Goal: Task Accomplishment & Management: Complete application form

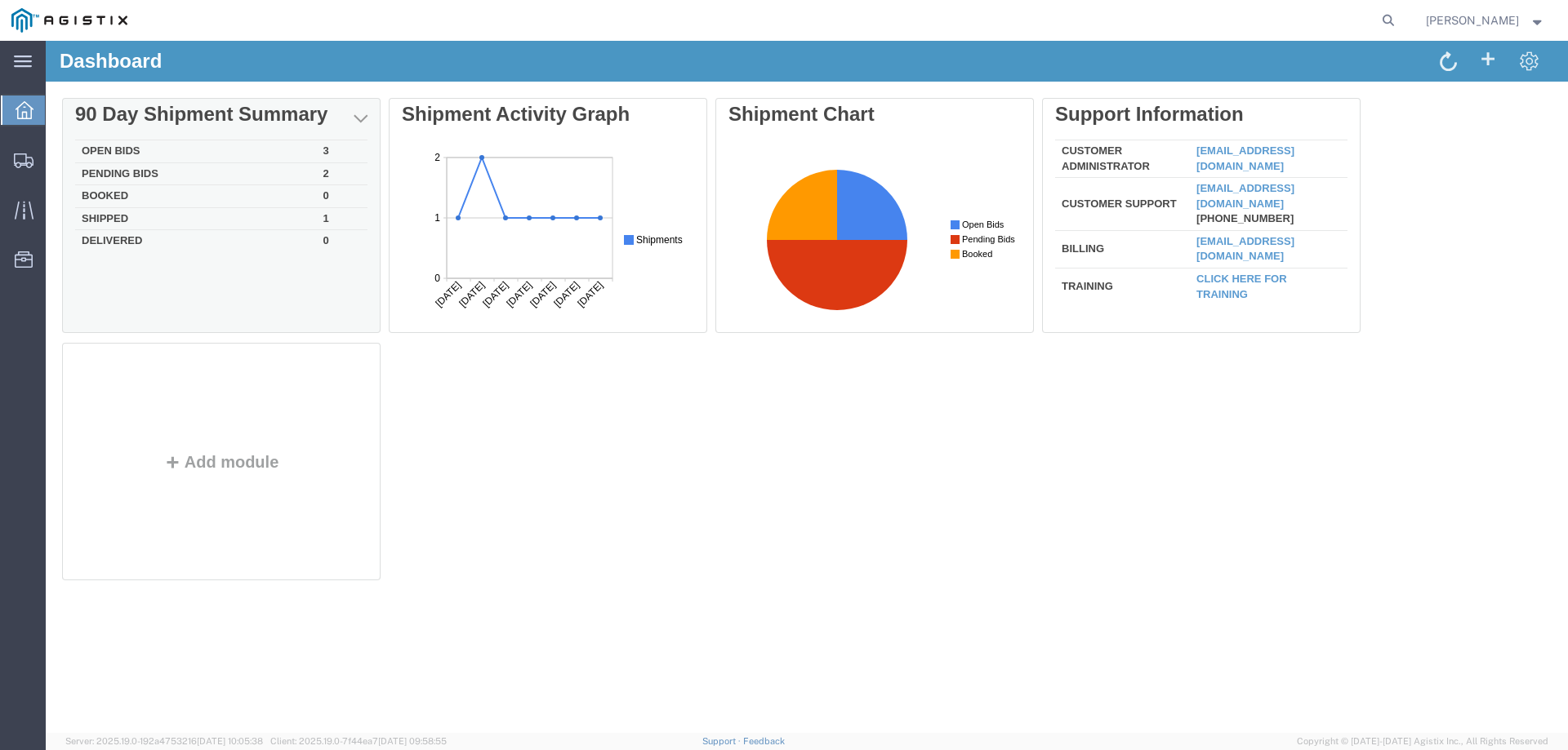
click at [132, 151] on td "Open Bids" at bounding box center [196, 152] width 242 height 23
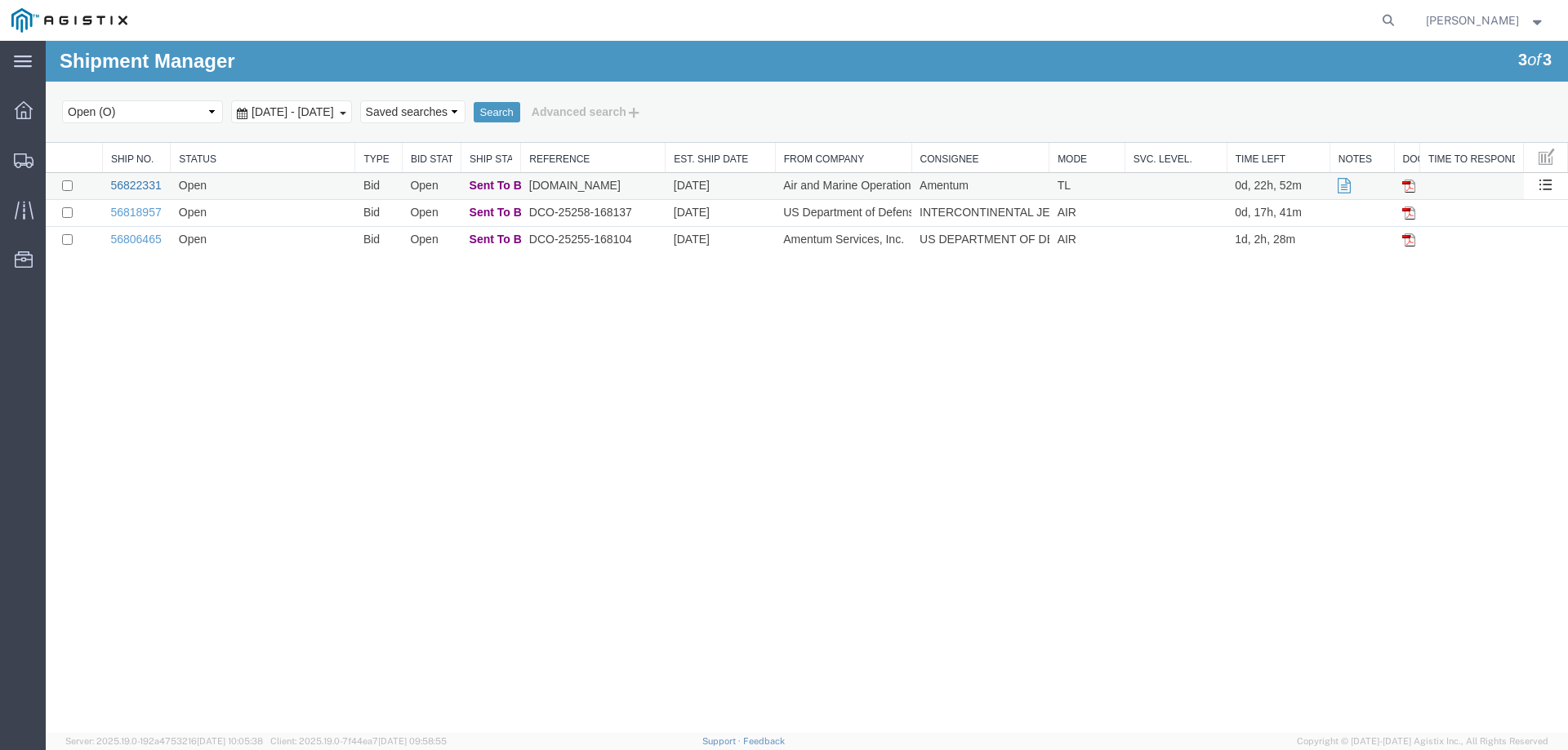
click at [139, 186] on link "56822331" at bounding box center [135, 185] width 51 height 13
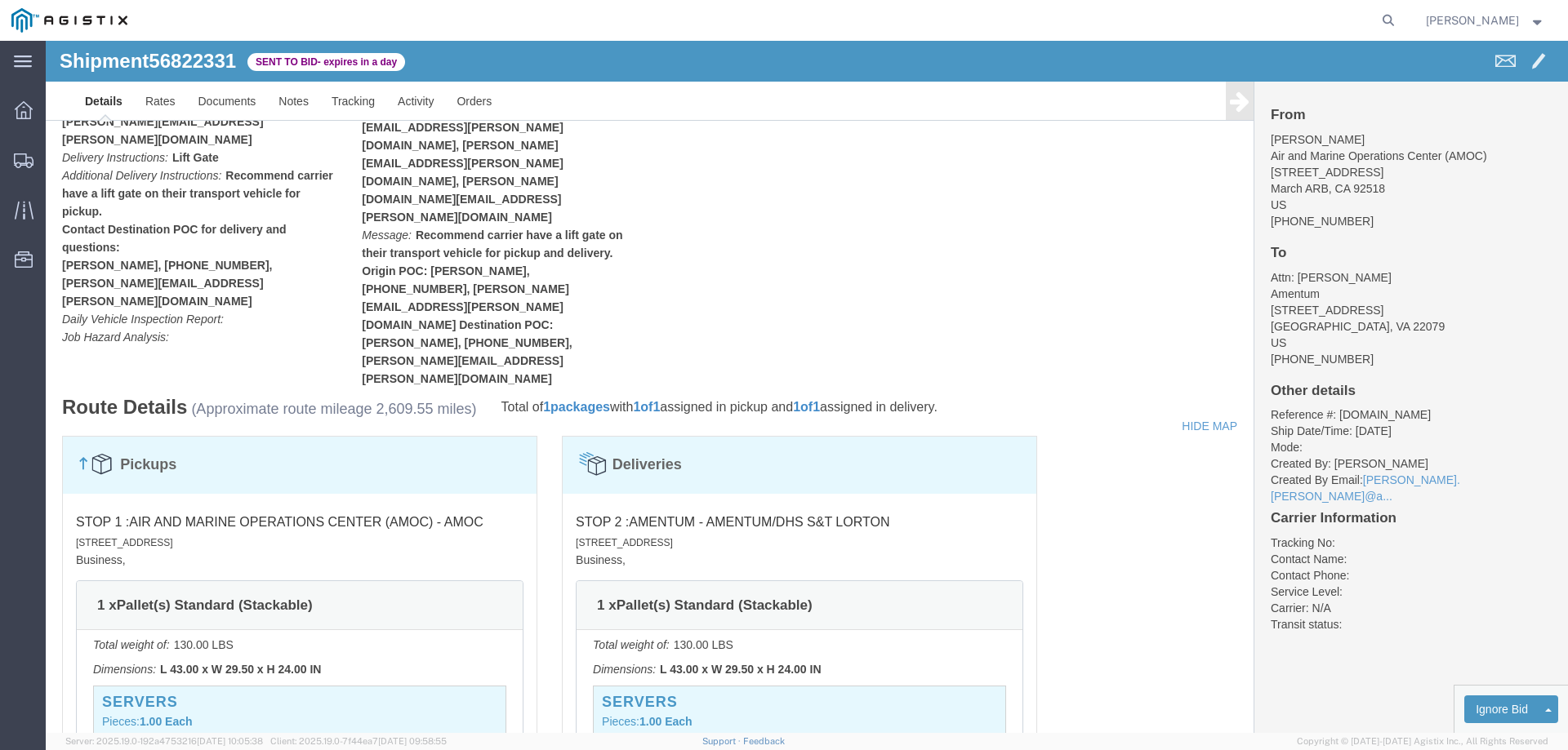
scroll to position [1062, 0]
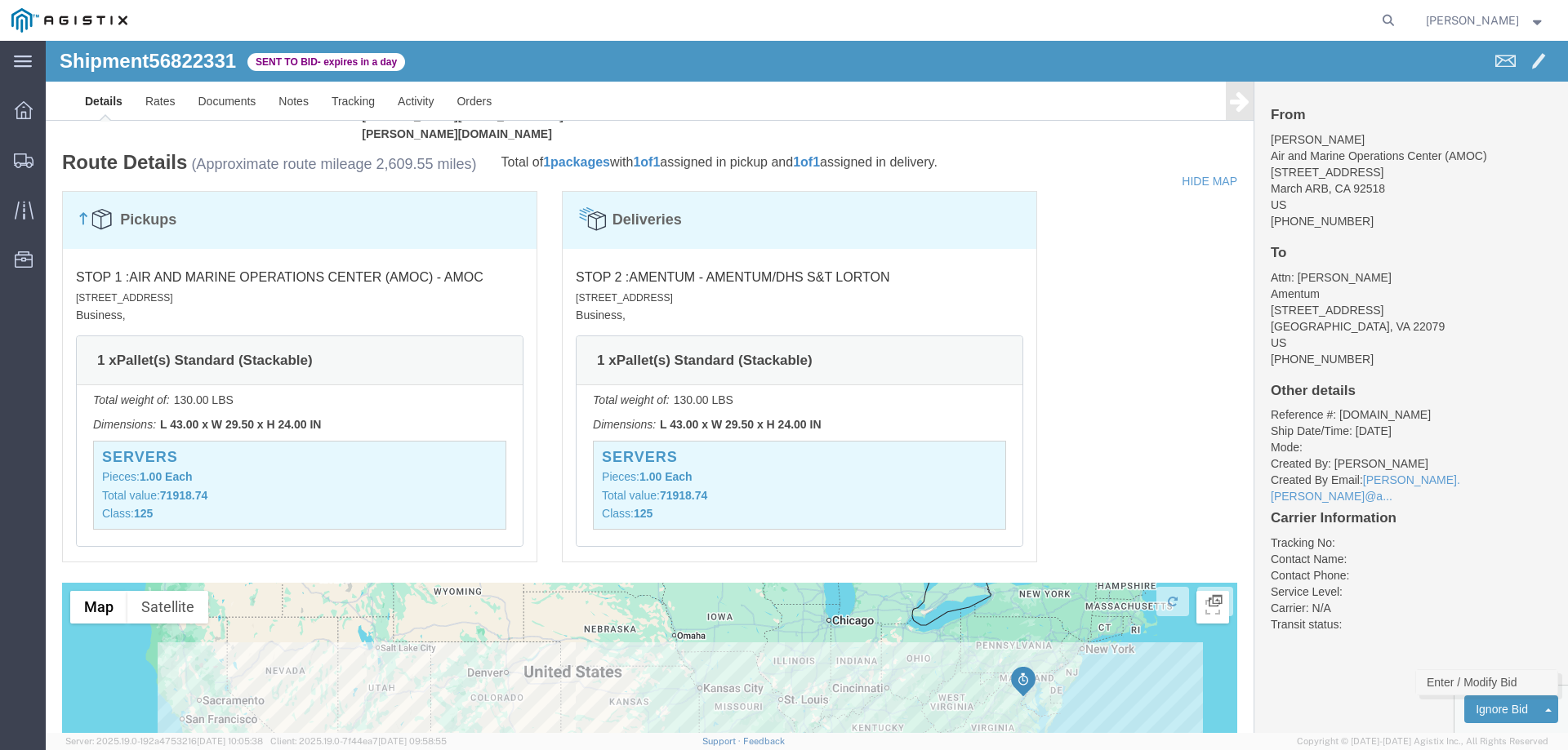
click link "Enter / Modify Bid"
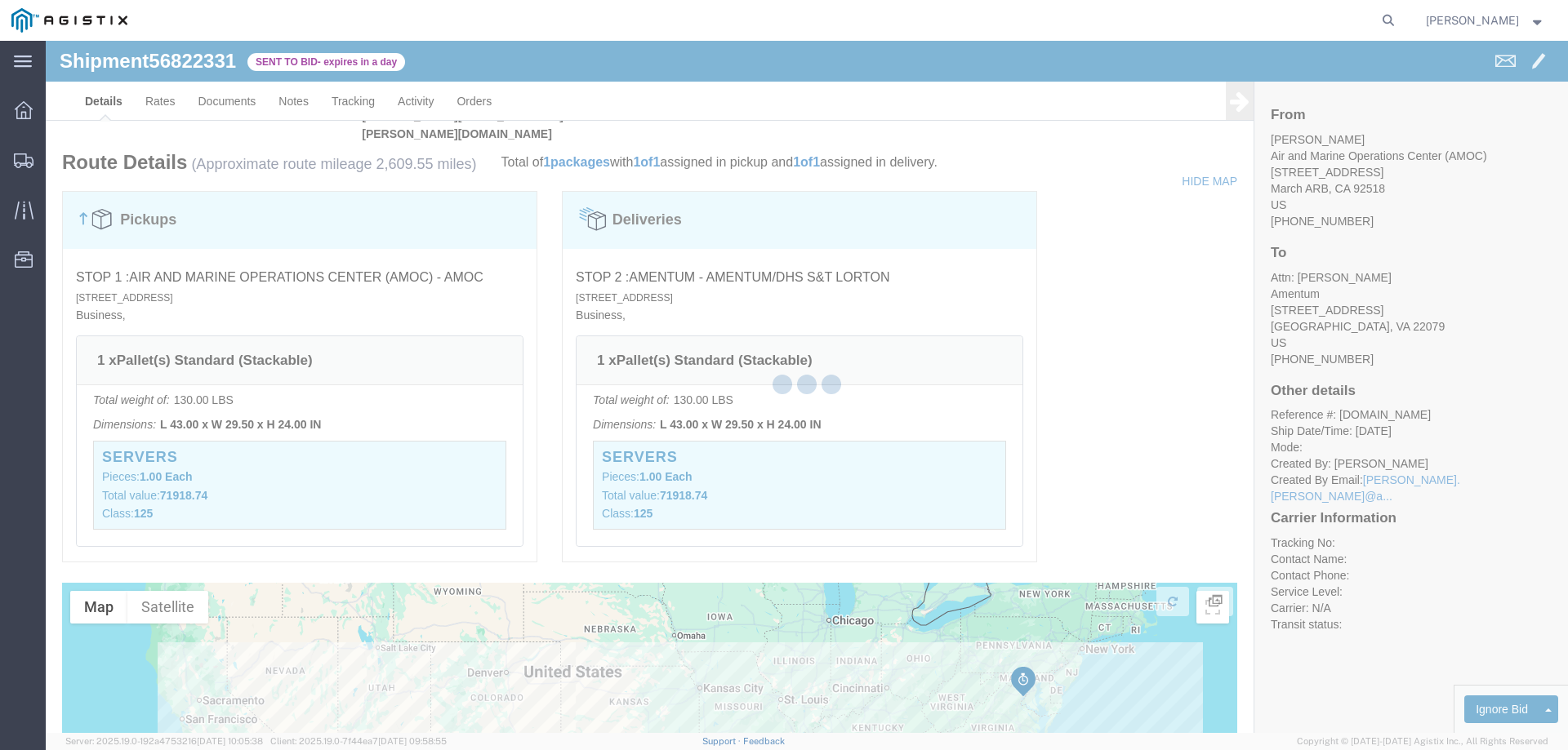
select select "23073"
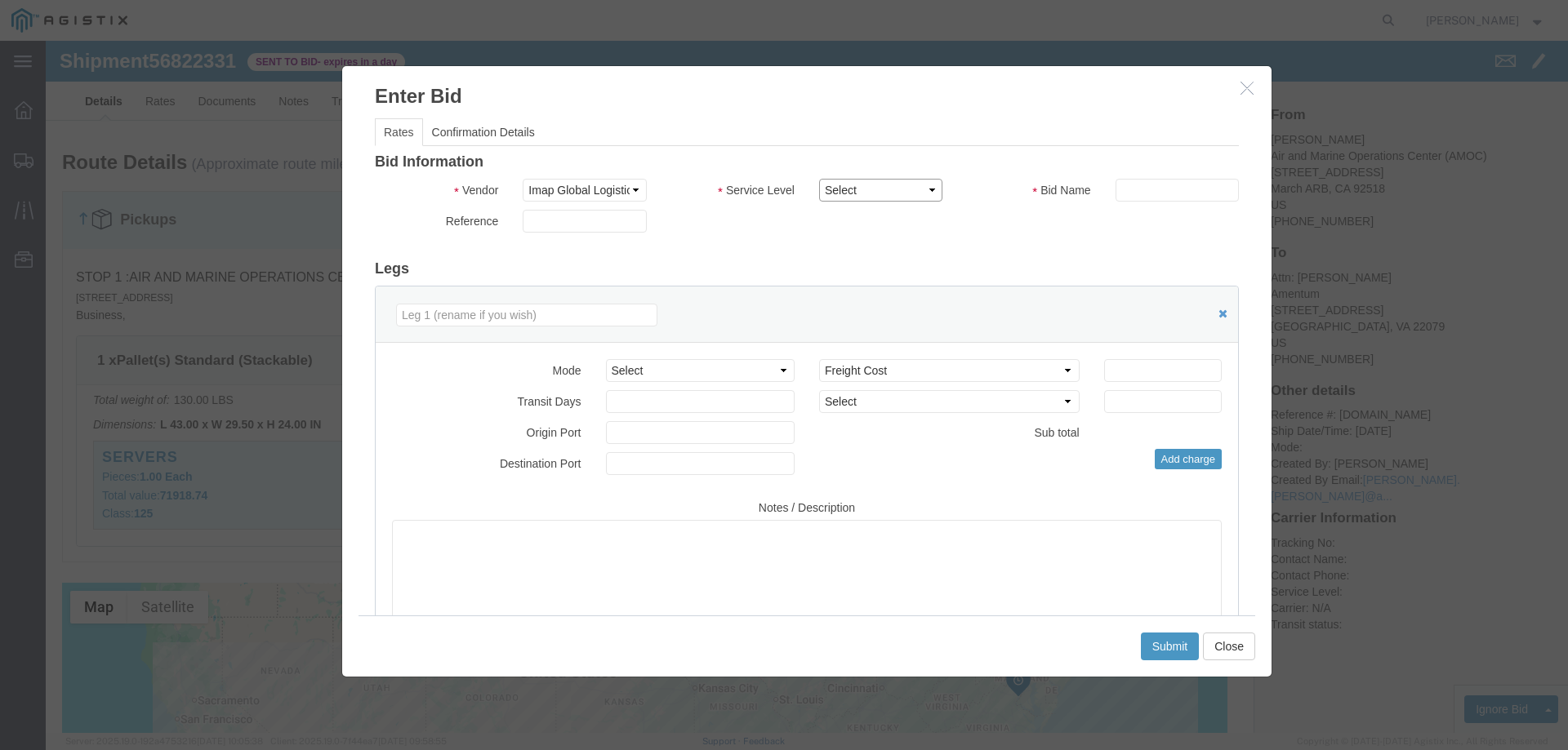
click select "Select Air Ocean TL Standard 3 - 5 Day"
select select "42723"
click select "Select Air Ocean TL Standard 3 - 5 Day"
click input "text"
type input "56822331"
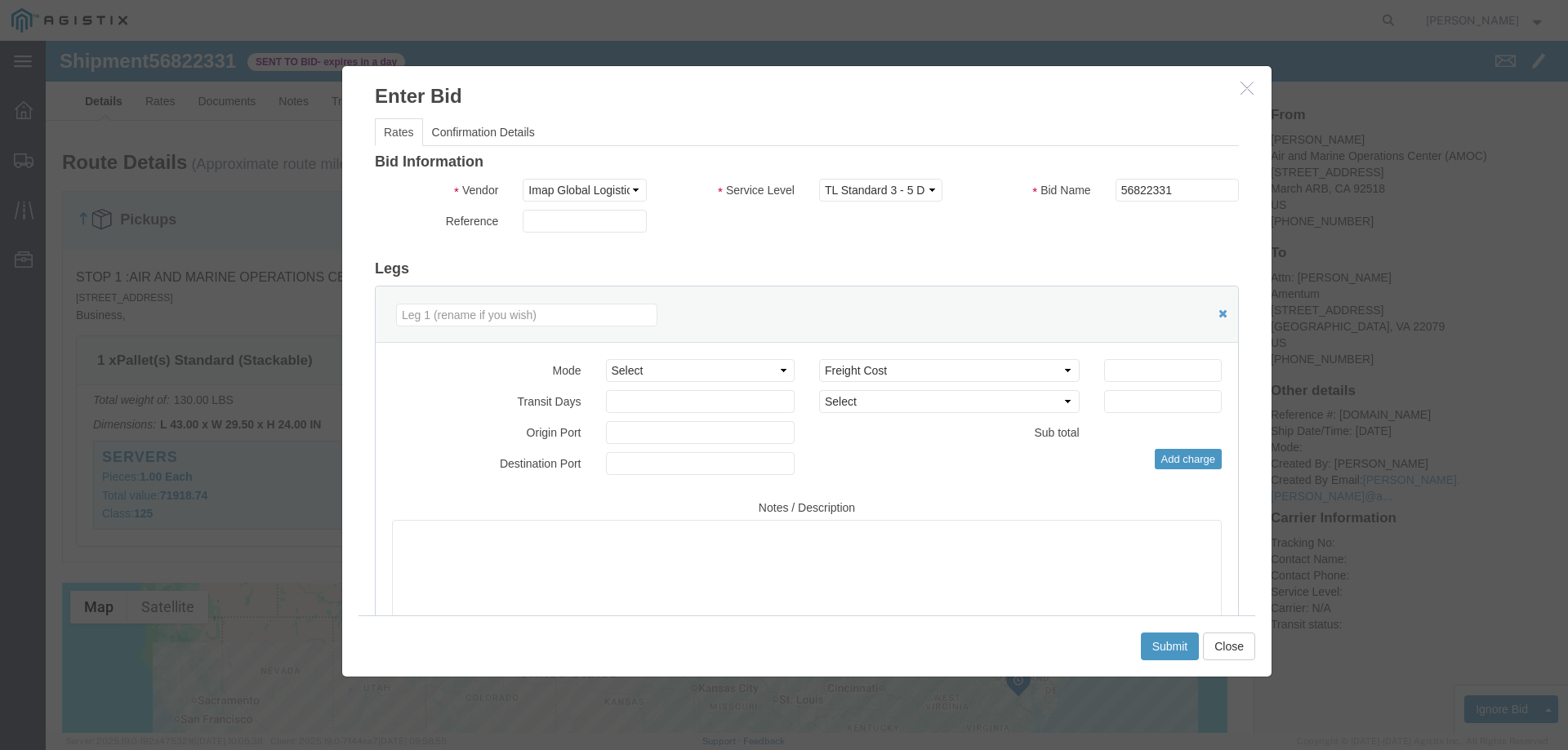
click div "Mode Select Air Less than Truckload Multi-Leg Ocean Freight Rail Small Parcel T…"
click input "number"
type input "3150"
click textarea
type textarea "THREE DAY TRANSIT"
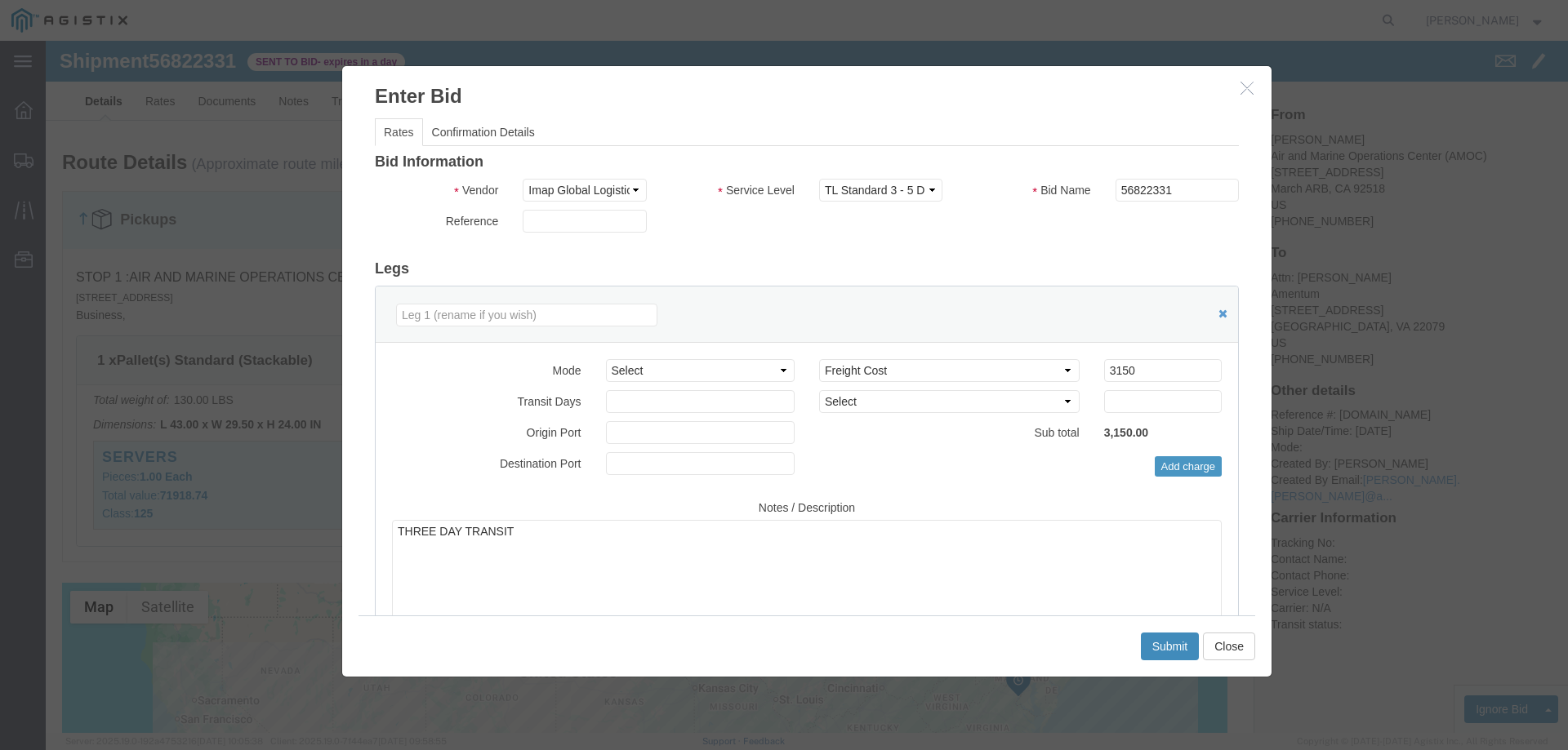
click button "Submit"
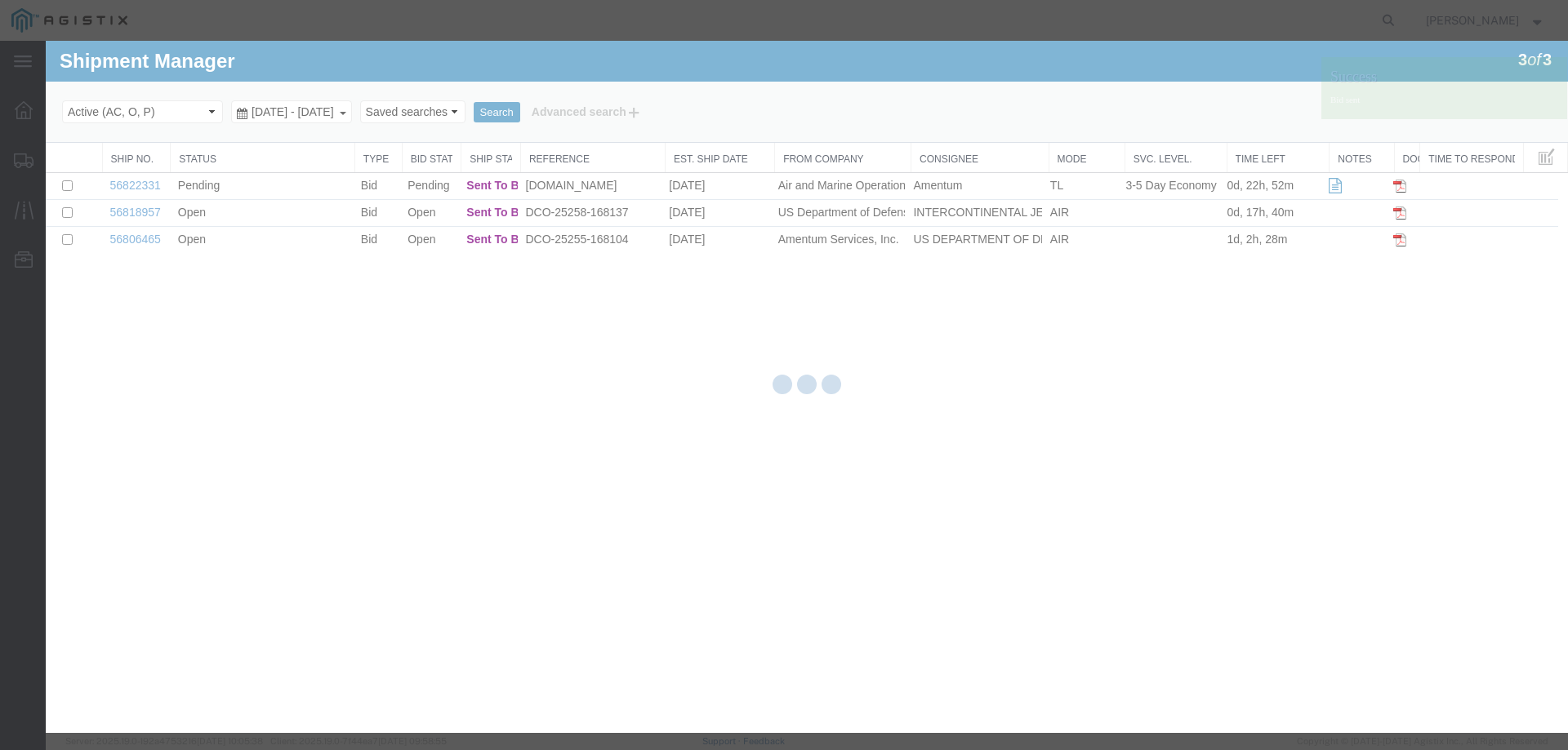
scroll to position [0, 0]
